Goal: Information Seeking & Learning: Learn about a topic

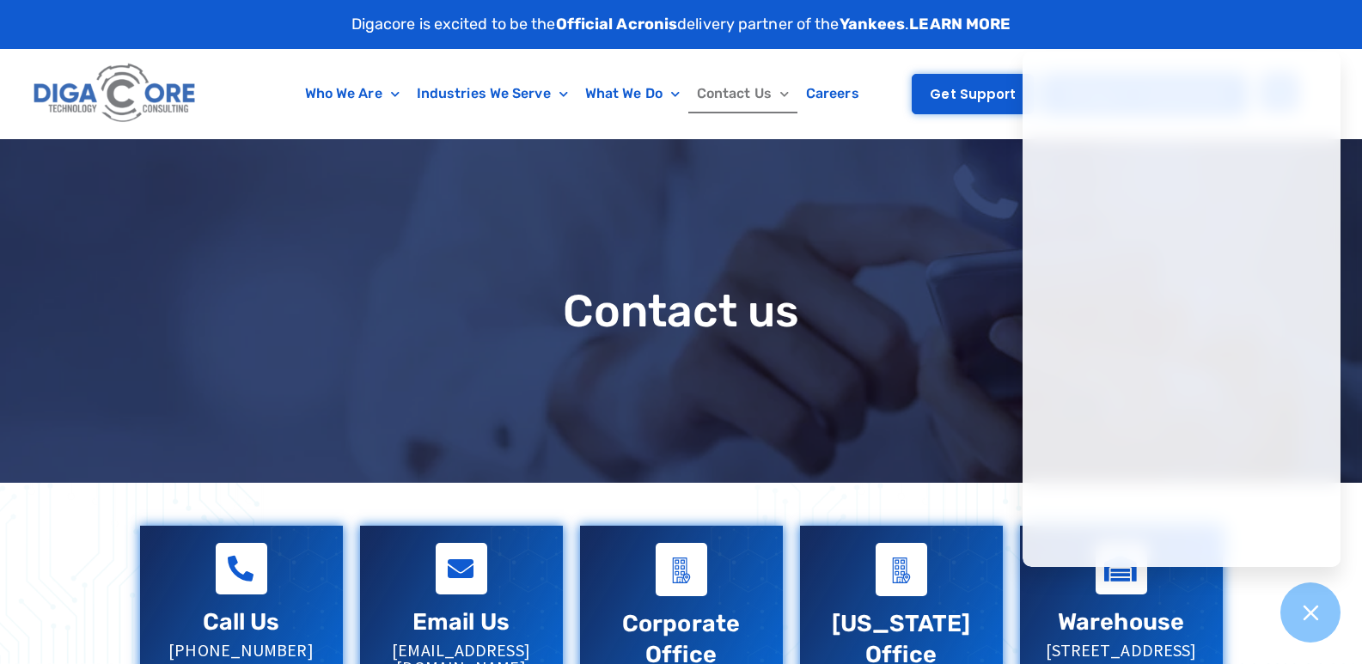
click at [953, 97] on span "Get Support" at bounding box center [973, 94] width 86 height 13
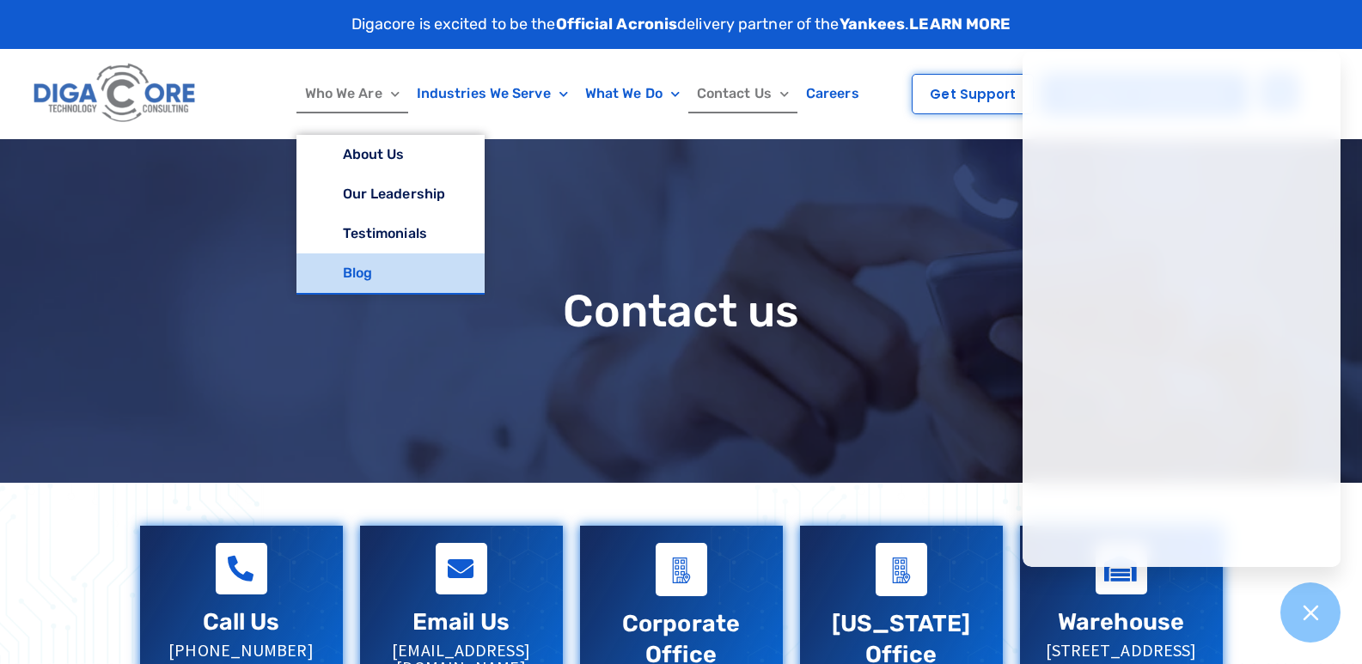
click at [351, 260] on link "Blog" at bounding box center [390, 273] width 188 height 40
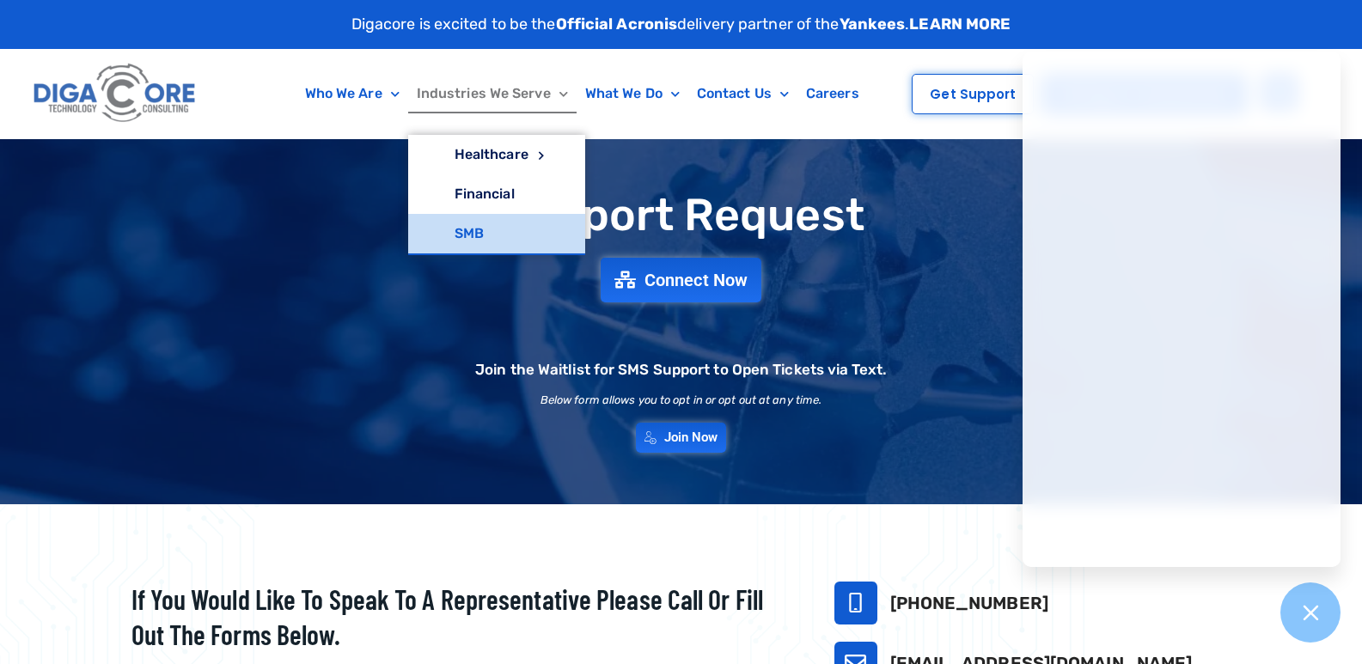
click at [479, 233] on link "SMB" at bounding box center [496, 234] width 177 height 40
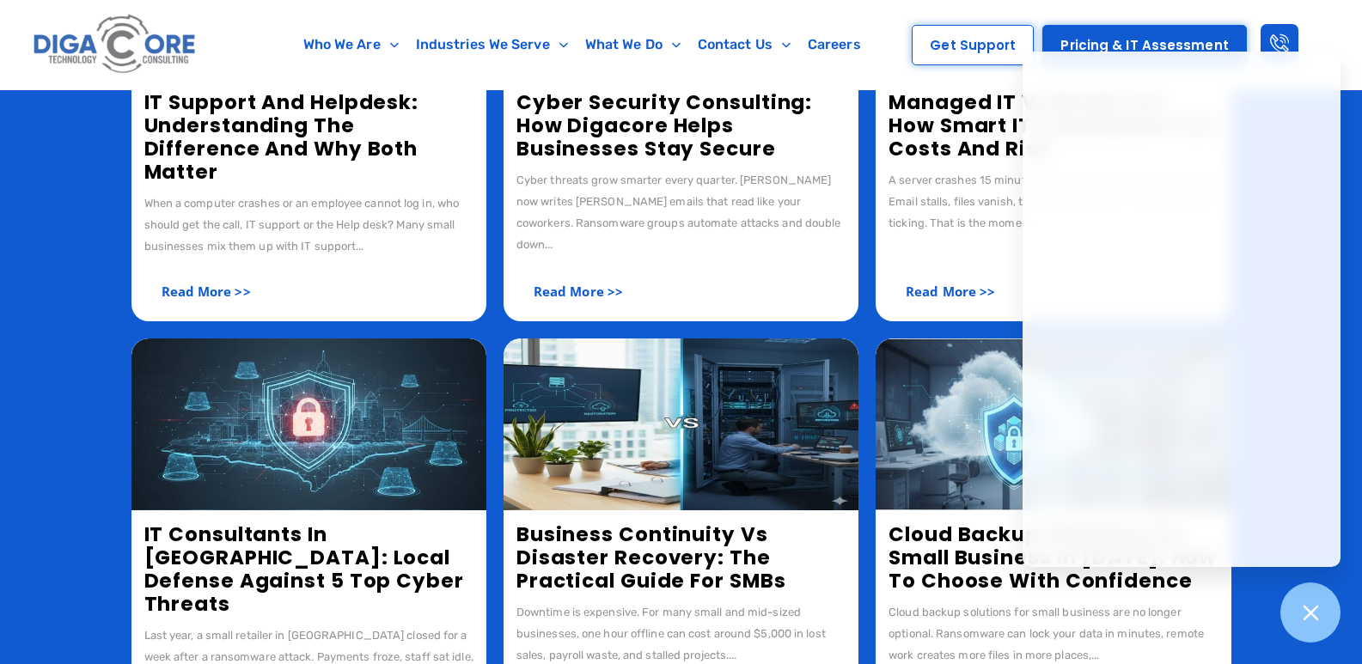
scroll to position [516, 0]
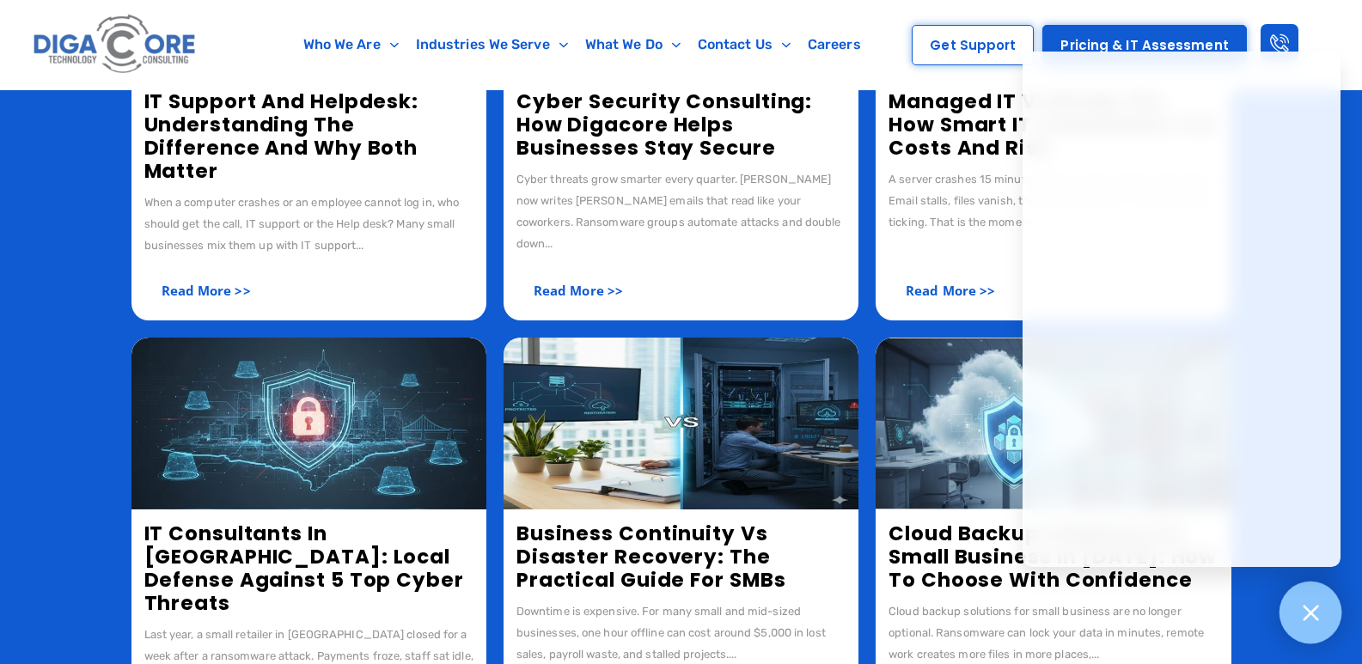
click at [1303, 618] on icon at bounding box center [1310, 612] width 22 height 22
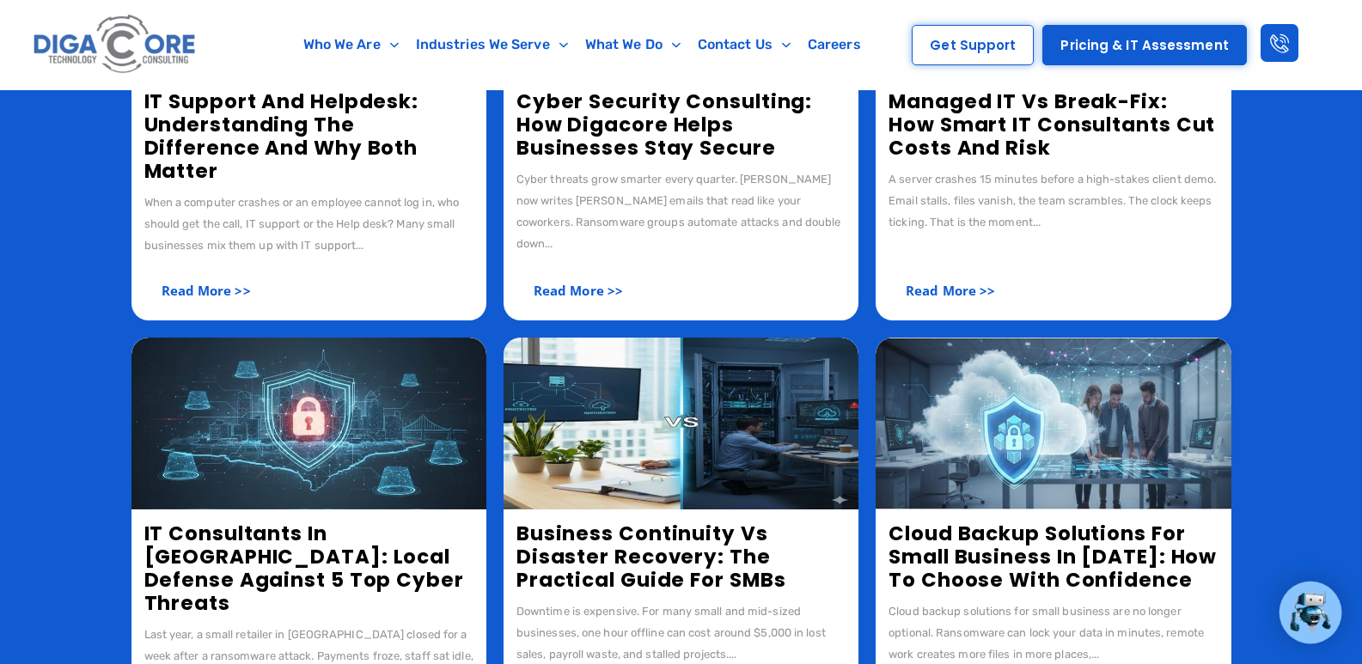
scroll to position [172, 0]
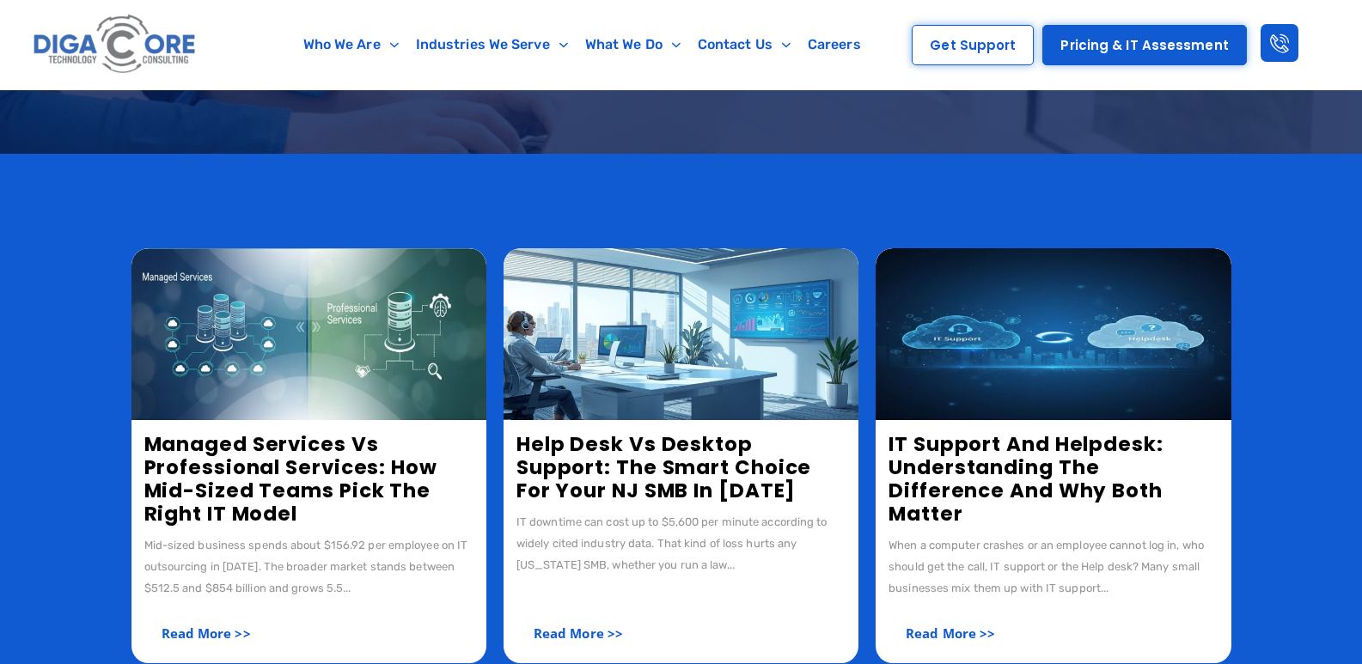
scroll to position [172, 0]
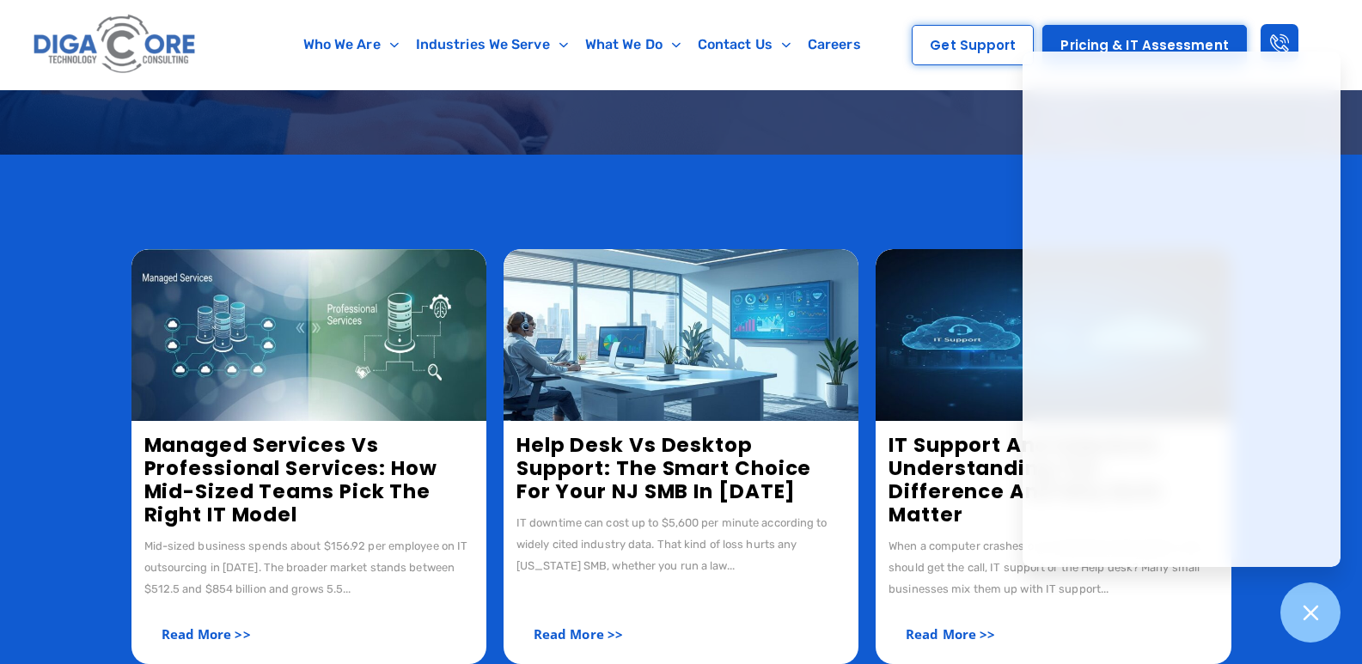
drag, startPoint x: 510, startPoint y: 459, endPoint x: 558, endPoint y: 473, distance: 49.5
click at [322, 397] on img at bounding box center [308, 335] width 355 height 172
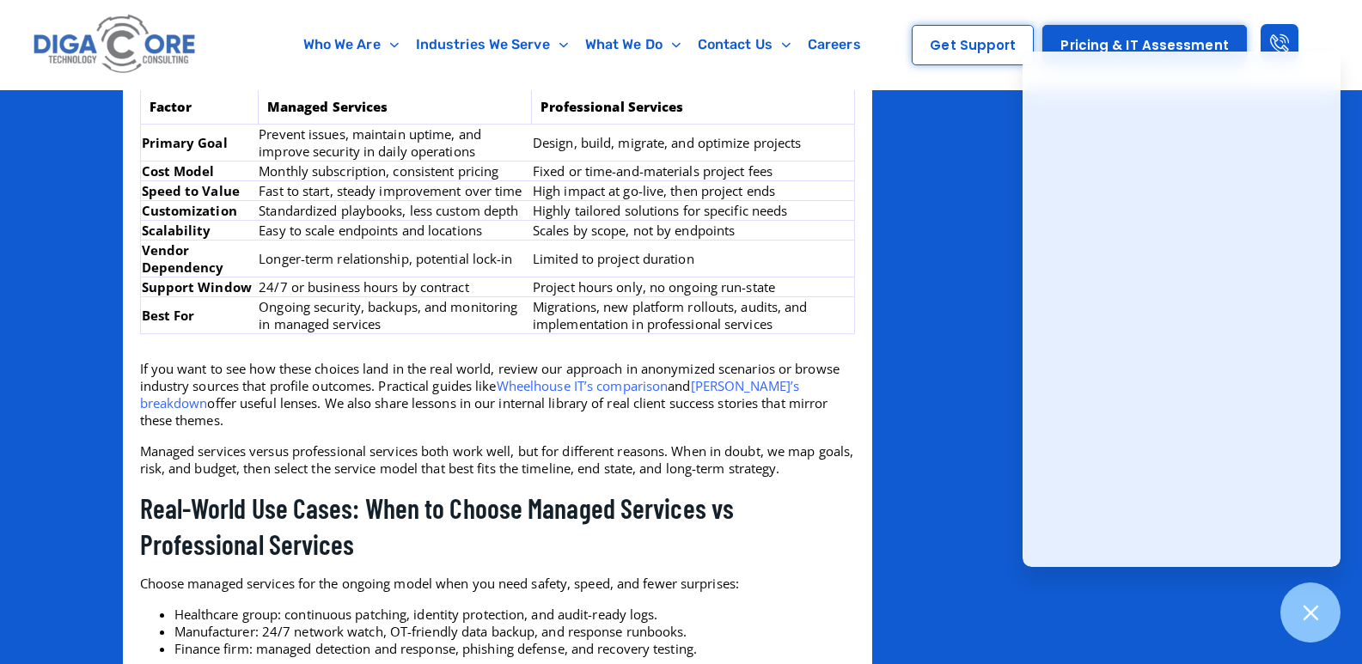
scroll to position [2234, 0]
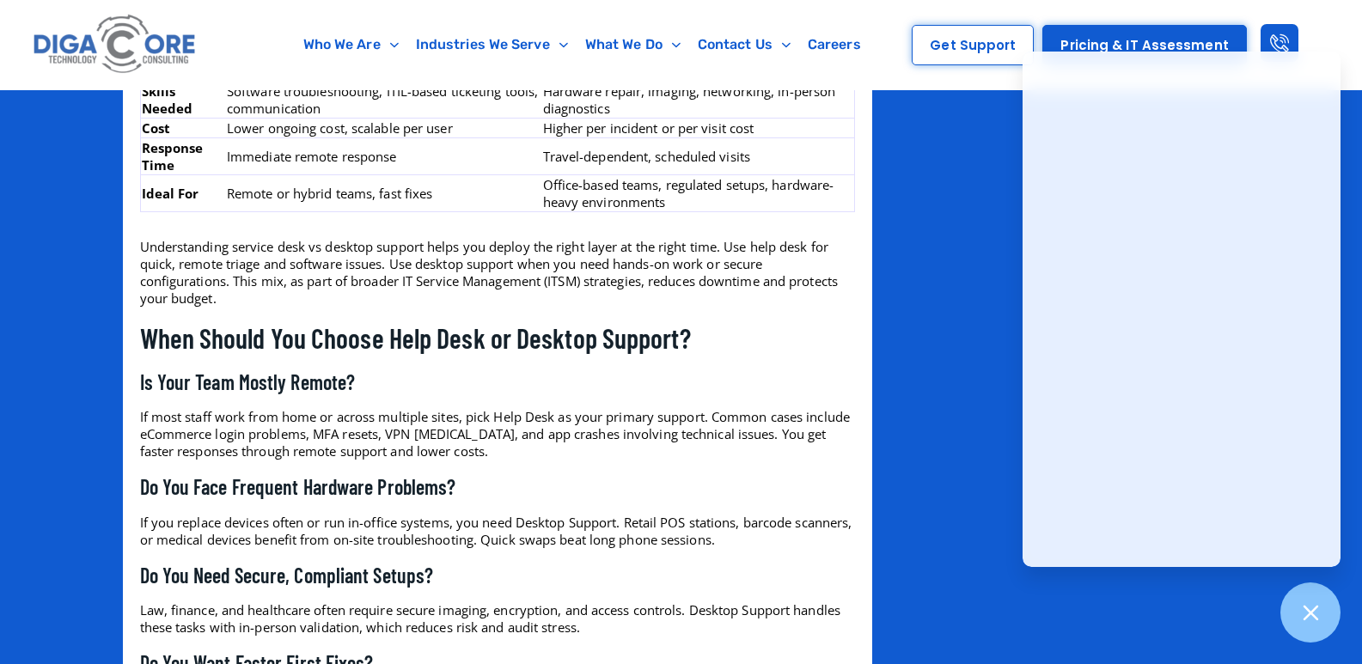
scroll to position [2754, 0]
